Goal: Navigation & Orientation: Find specific page/section

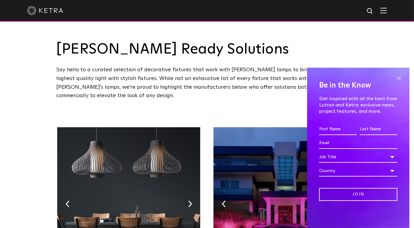
click at [400, 81] on span at bounding box center [399, 78] width 9 height 9
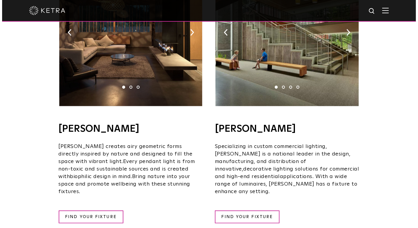
scroll to position [438, 0]
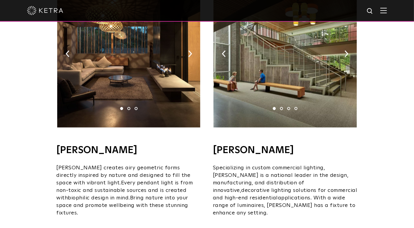
click at [384, 14] on div at bounding box center [207, 10] width 360 height 21
click at [387, 11] on img at bounding box center [383, 11] width 7 height 6
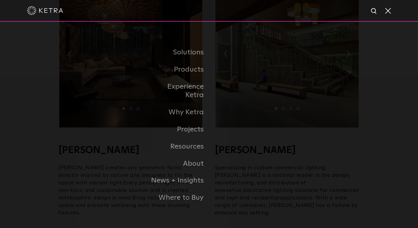
click at [40, 12] on img at bounding box center [45, 10] width 36 height 9
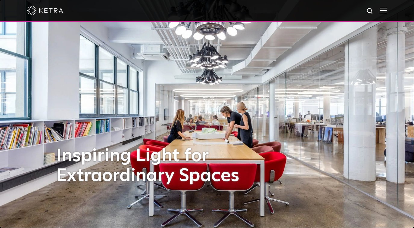
click at [386, 12] on img at bounding box center [383, 11] width 7 height 6
